Goal: Information Seeking & Learning: Check status

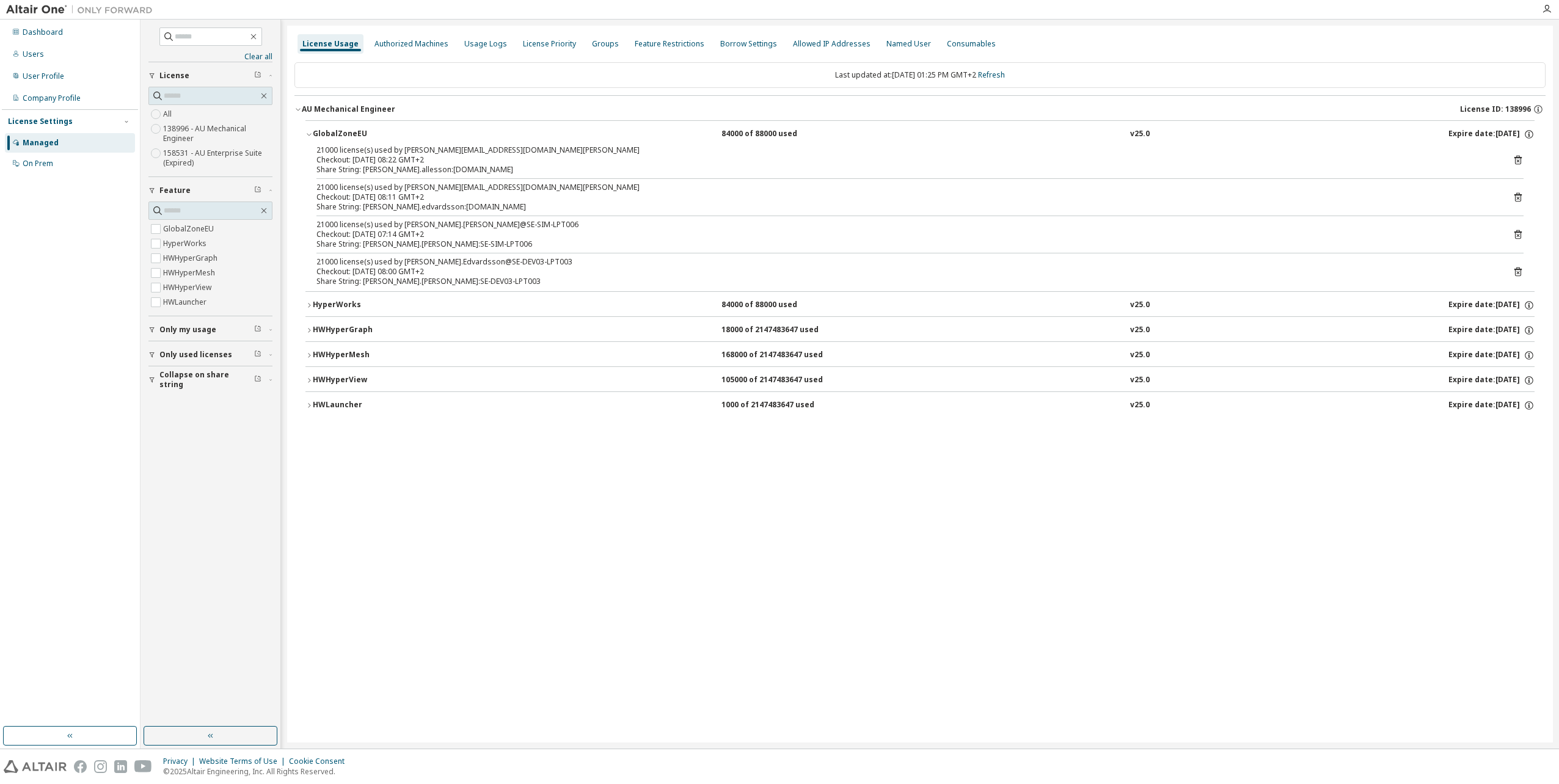
click at [712, 490] on div "License Usage Authorized Machines Usage Logs License Priority Groups Feature Re…" at bounding box center [920, 384] width 1265 height 717
drag, startPoint x: 526, startPoint y: 171, endPoint x: 314, endPoint y: 151, distance: 212.9
click at [314, 151] on div "21000 license(s) used by [PERSON_NAME][EMAIL_ADDRESS][DOMAIN_NAME][PERSON_NAME]…" at bounding box center [920, 218] width 1229 height 146
drag, startPoint x: 548, startPoint y: 171, endPoint x: 415, endPoint y: 158, distance: 133.6
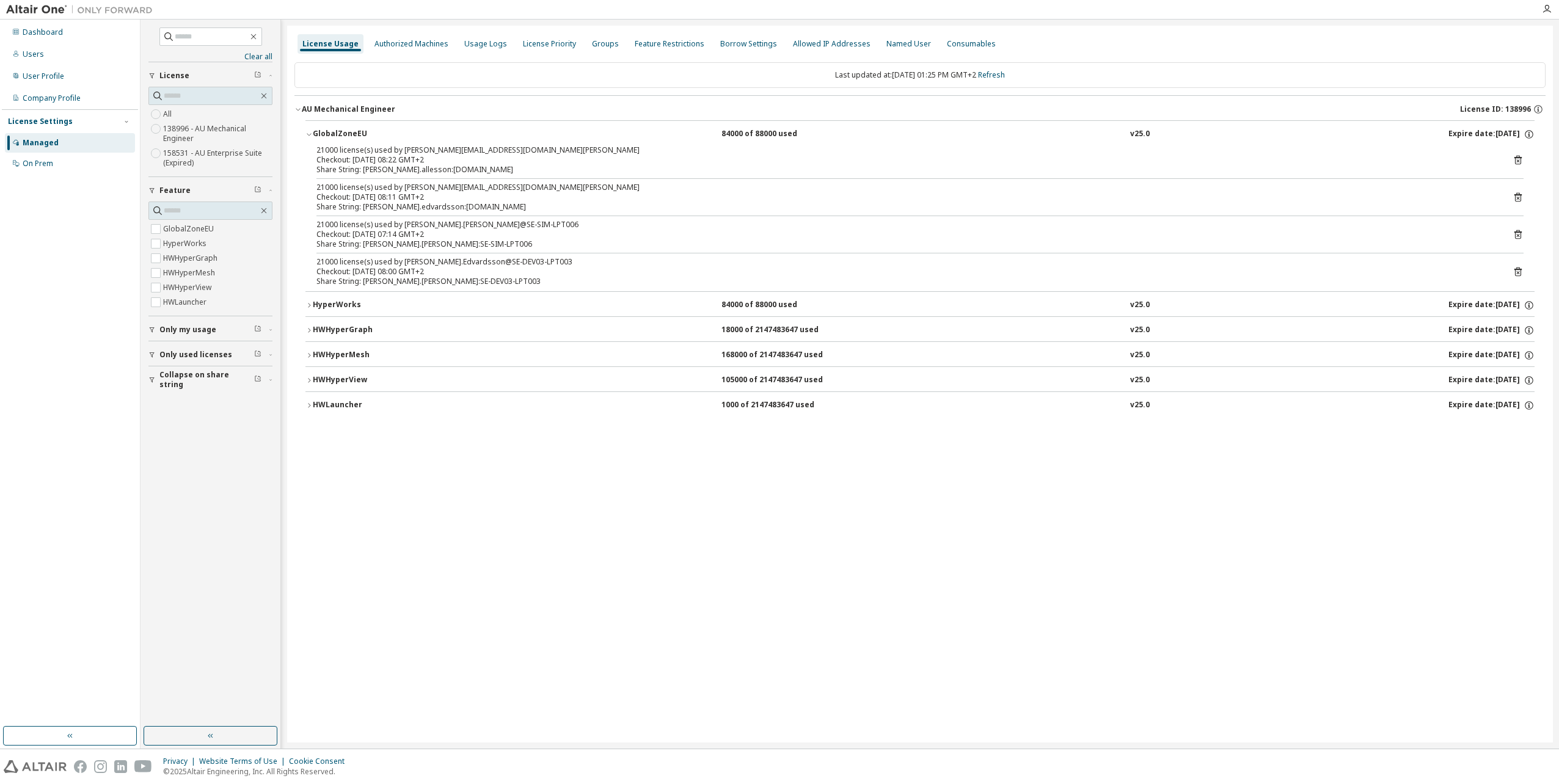
click at [415, 158] on div "21000 license(s) used by [PERSON_NAME][EMAIL_ADDRESS][DOMAIN_NAME][PERSON_NAME]…" at bounding box center [905, 160] width 1178 height 29
drag, startPoint x: 567, startPoint y: 523, endPoint x: 576, endPoint y: 448, distance: 75.5
click at [567, 490] on div "License Usage Authorized Machines Usage Logs License Priority Groups Feature Re…" at bounding box center [920, 384] width 1265 height 717
click at [933, 71] on link "Refresh" at bounding box center [991, 74] width 27 height 10
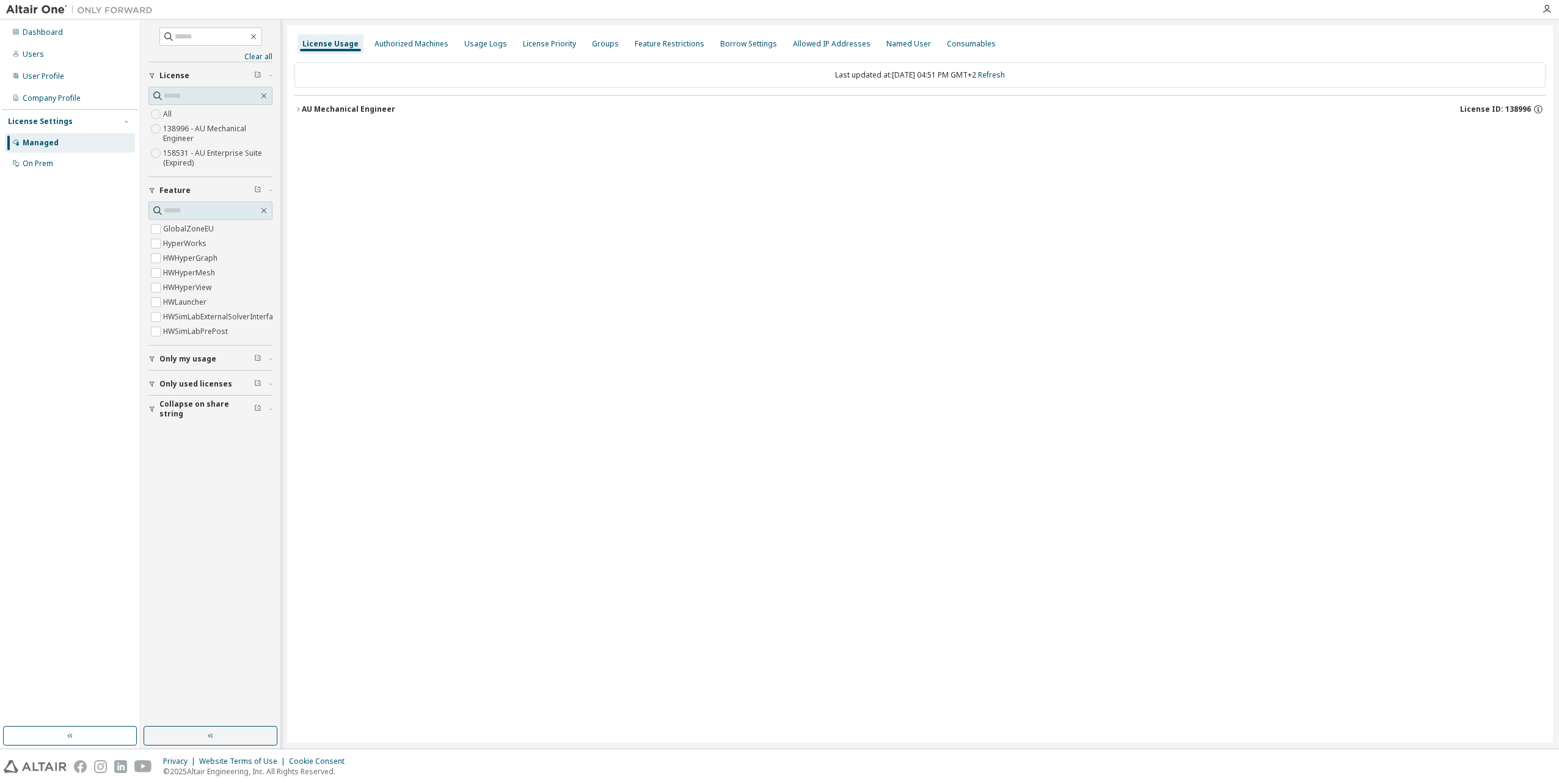
click at [310, 112] on div "AU Mechanical Engineer" at bounding box center [349, 109] width 94 height 10
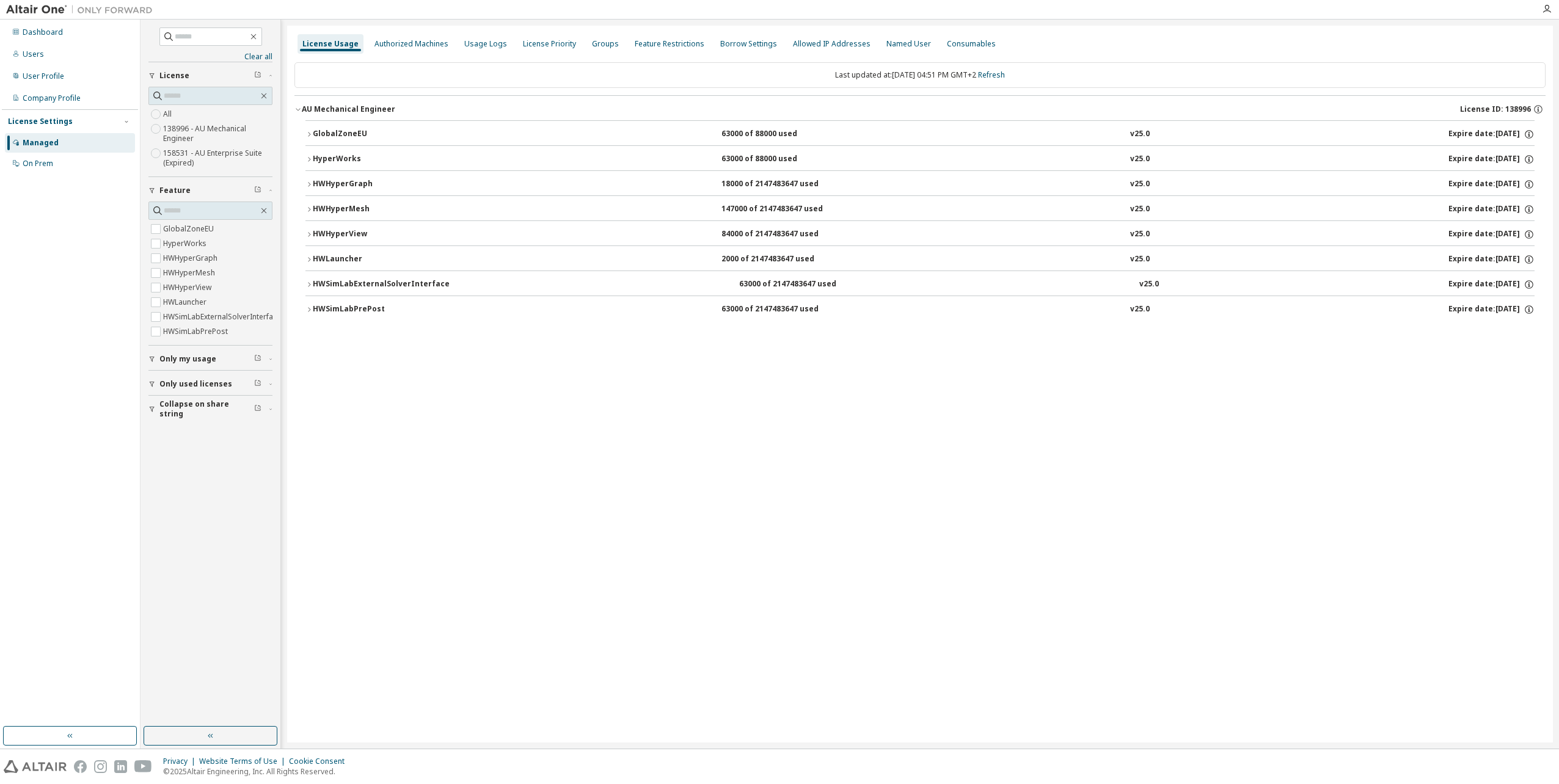
click at [353, 130] on div "GlobalZoneEU" at bounding box center [368, 134] width 110 height 11
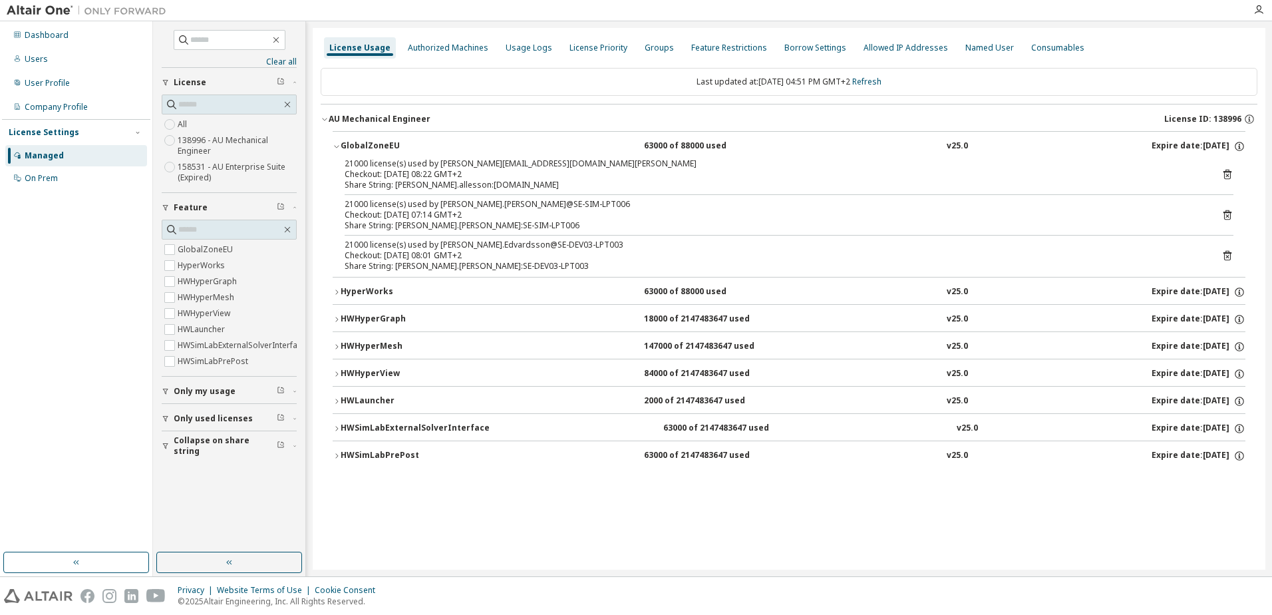
click at [331, 428] on div "GlobalZoneEU 63000 of 88000 used v25.0 Expire date: [DATE] 21000 license(s) use…" at bounding box center [789, 302] width 937 height 342
click at [337, 427] on icon "button" at bounding box center [336, 428] width 3 height 5
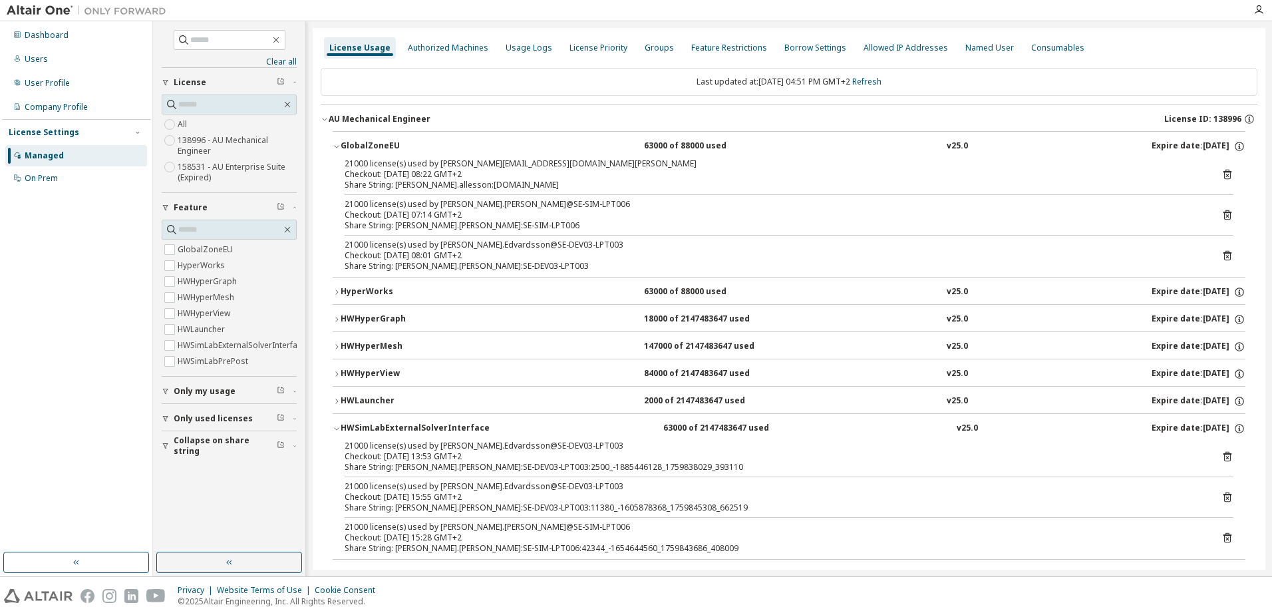
click at [337, 427] on icon "button" at bounding box center [337, 428] width 8 height 8
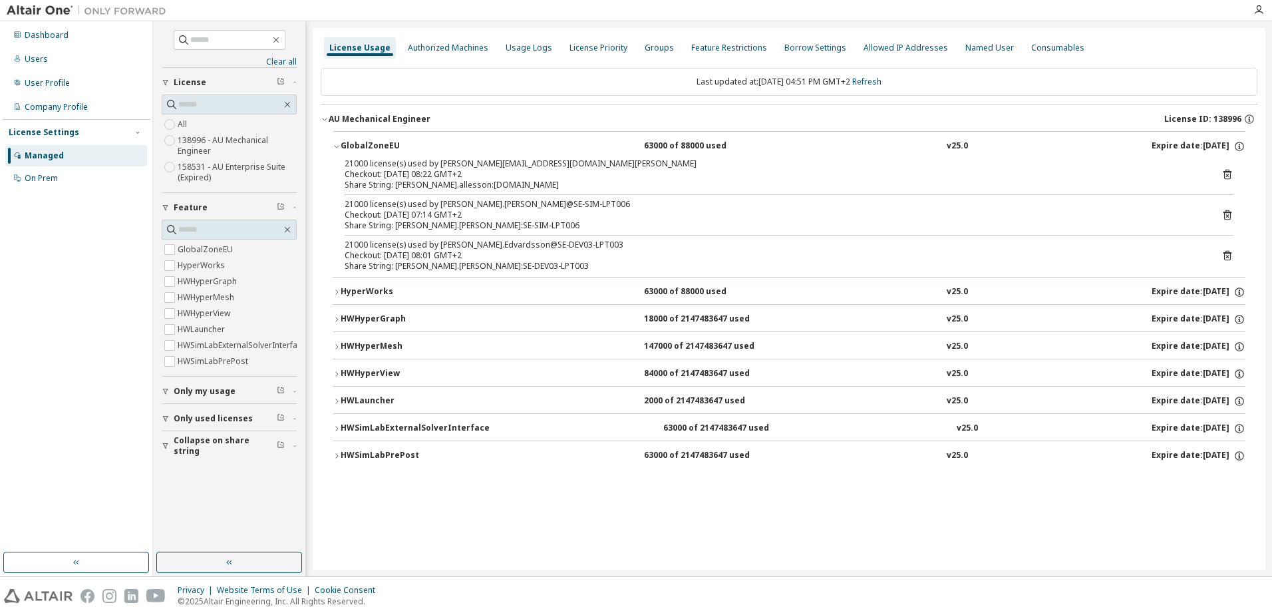
click at [691, 317] on div "18000 of 2147483647 used" at bounding box center [704, 319] width 120 height 12
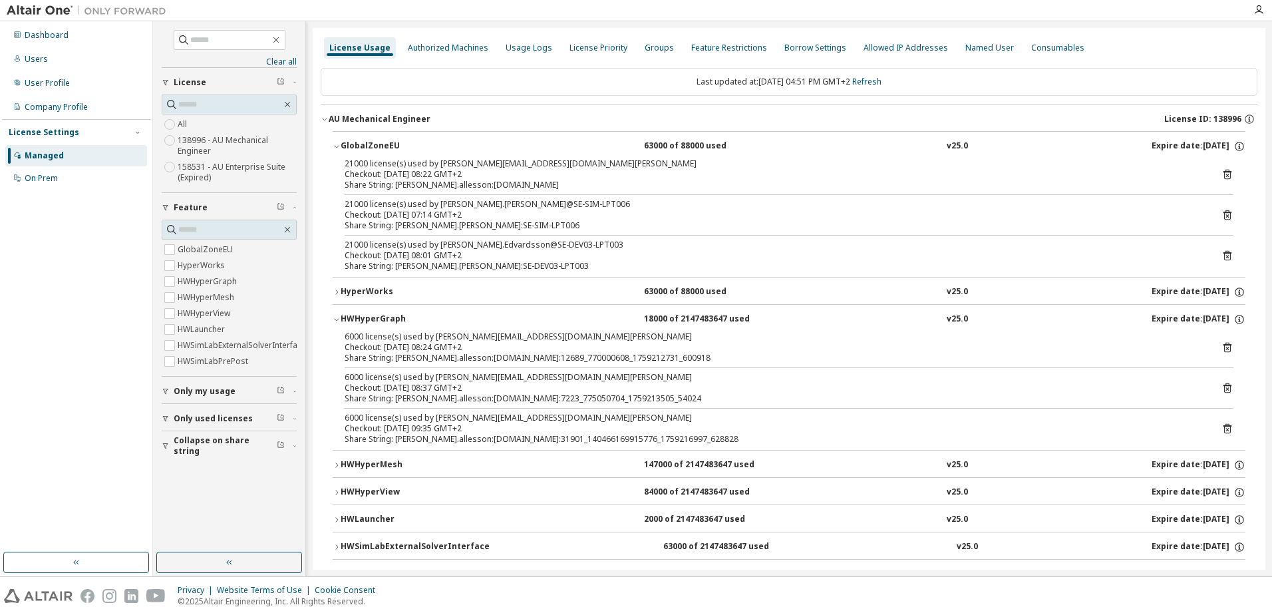
click at [691, 317] on div "18000 of 2147483647 used" at bounding box center [704, 319] width 120 height 12
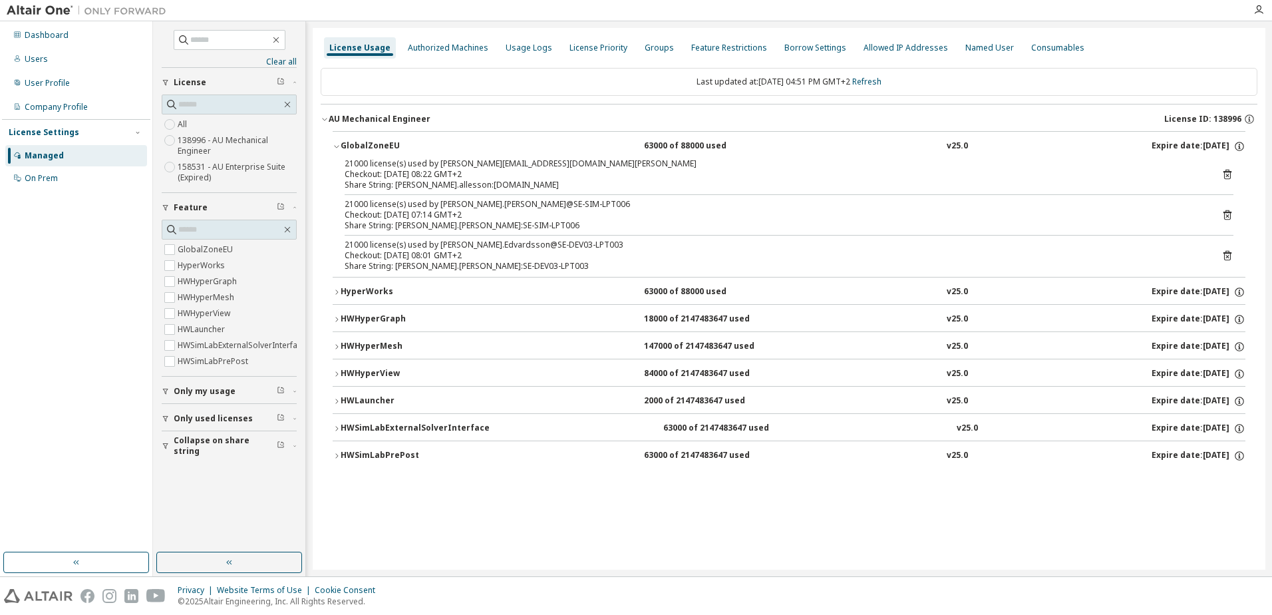
click at [691, 288] on div "63000 of 88000 used" at bounding box center [704, 292] width 120 height 12
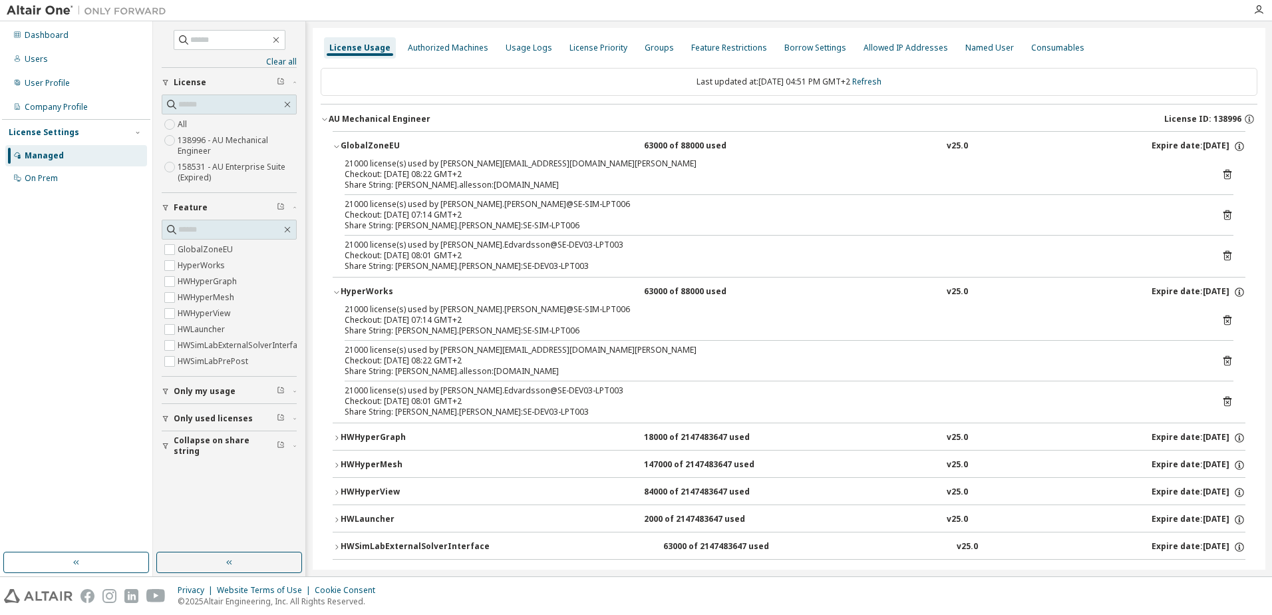
click at [691, 288] on div "63000 of 88000 used" at bounding box center [704, 292] width 120 height 12
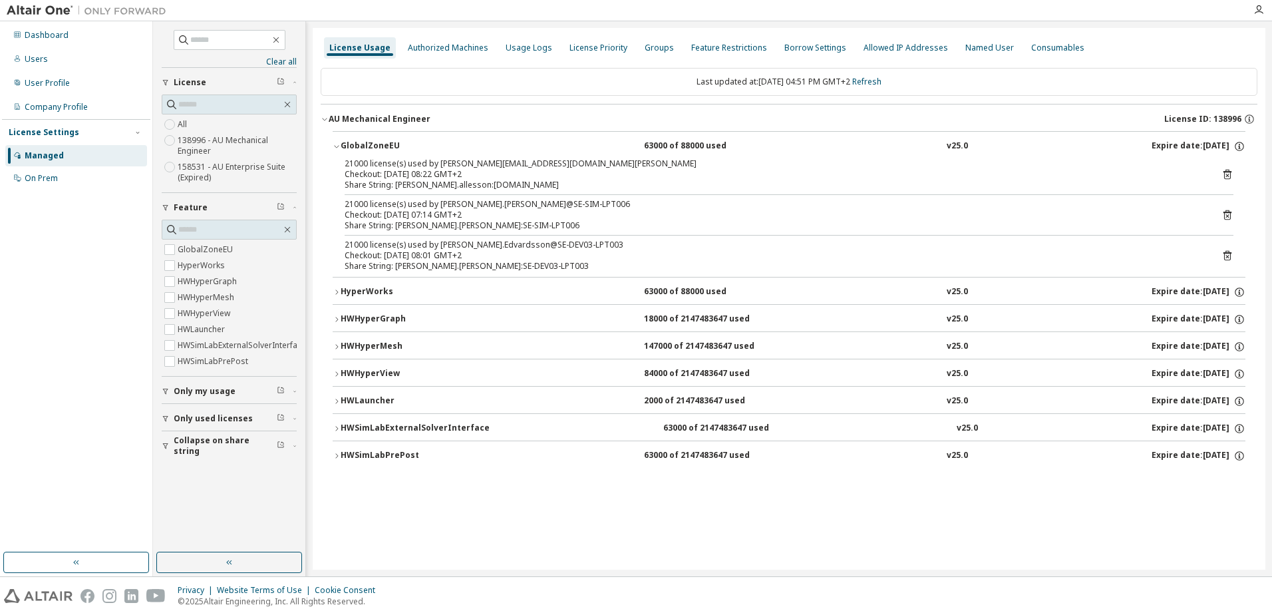
click at [379, 117] on div "AU Mechanical Engineer" at bounding box center [380, 119] width 102 height 11
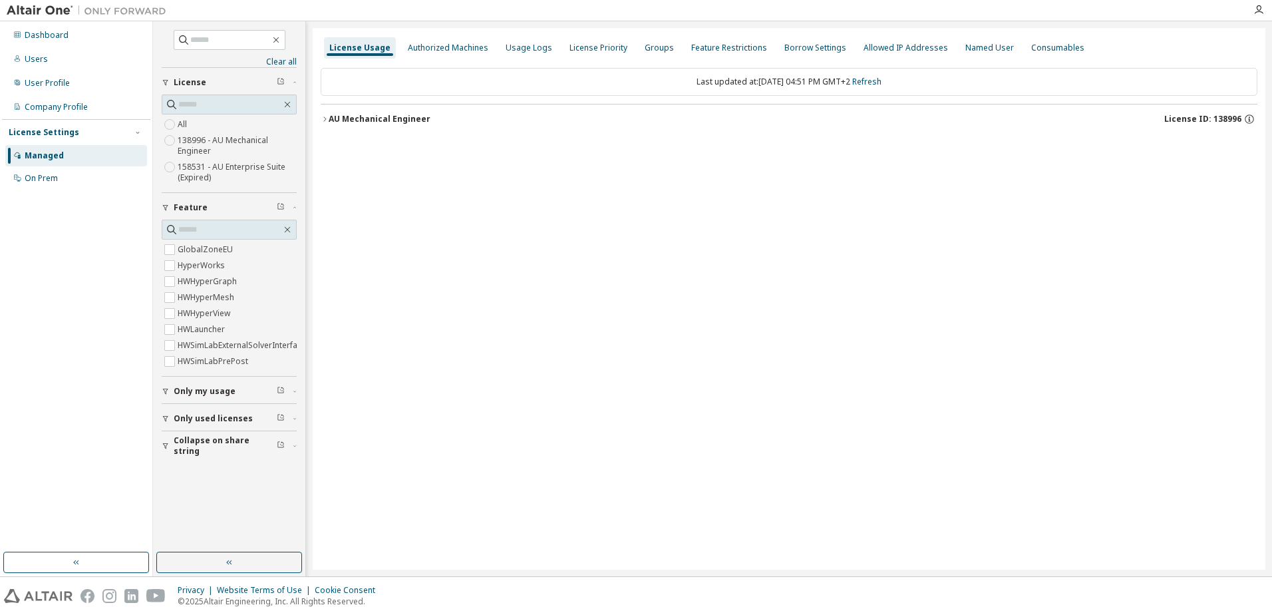
click at [379, 117] on div "AU Mechanical Engineer" at bounding box center [380, 119] width 102 height 11
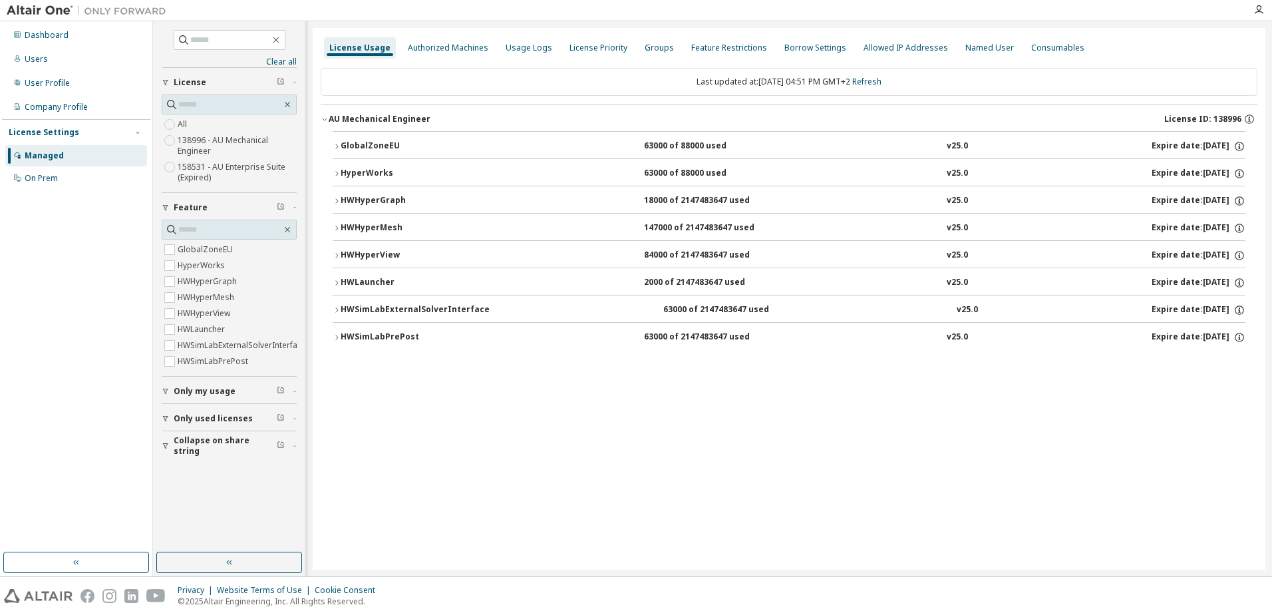
click at [373, 173] on div "HyperWorks" at bounding box center [401, 174] width 120 height 12
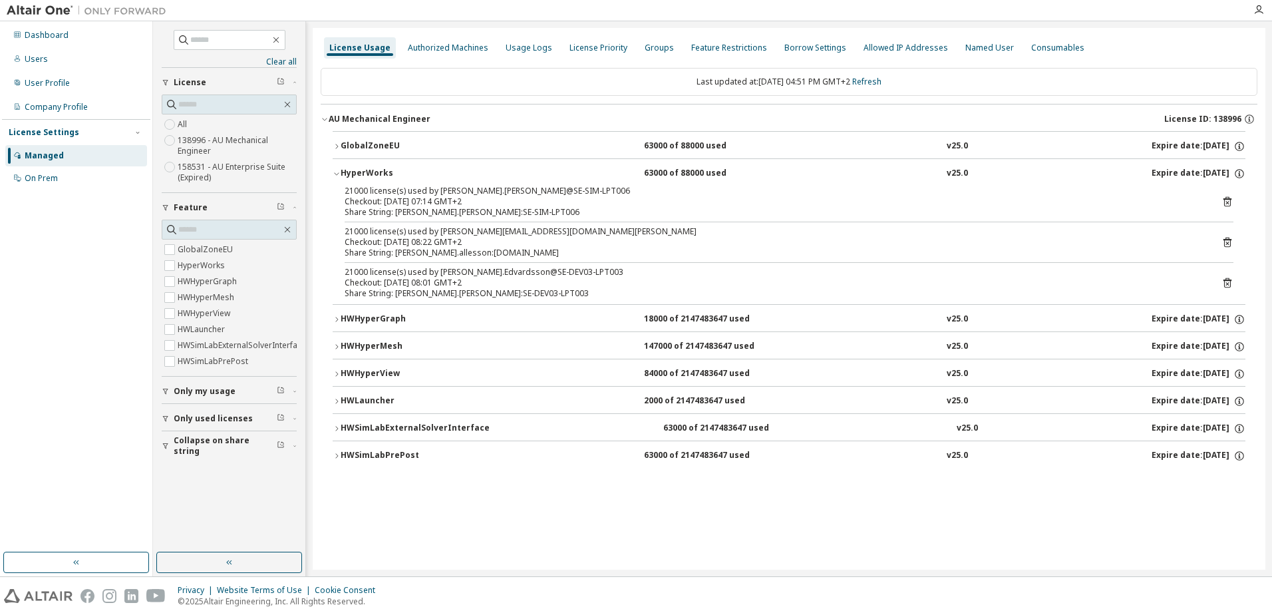
click at [373, 173] on div "HyperWorks" at bounding box center [401, 174] width 120 height 12
